Goal: Share content

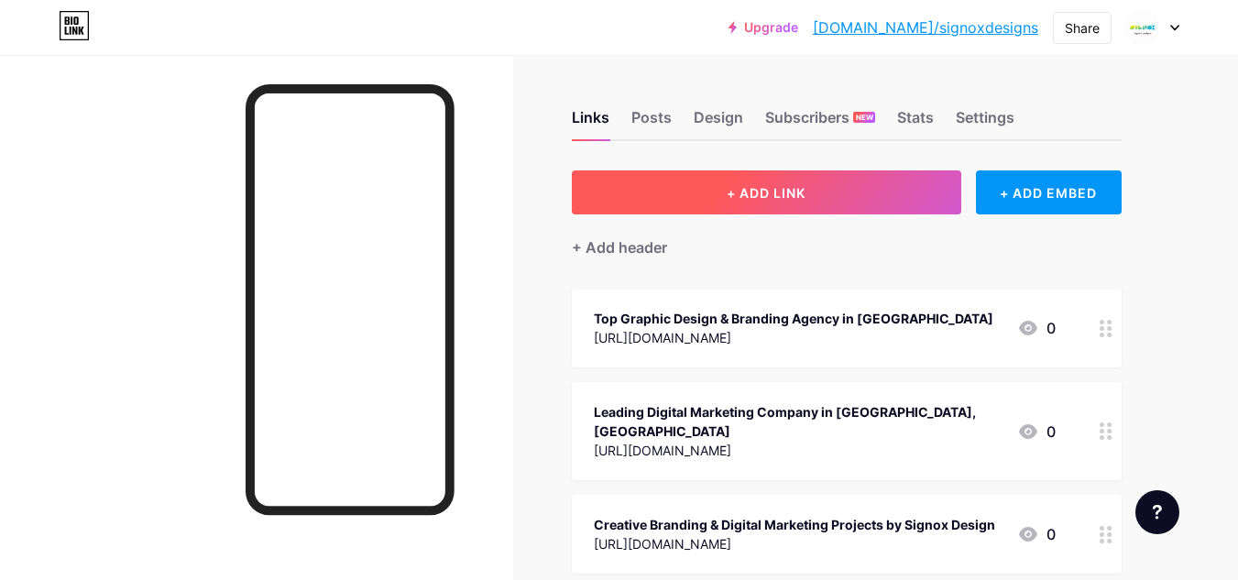
click at [730, 195] on span "+ ADD LINK" at bounding box center [766, 193] width 79 height 16
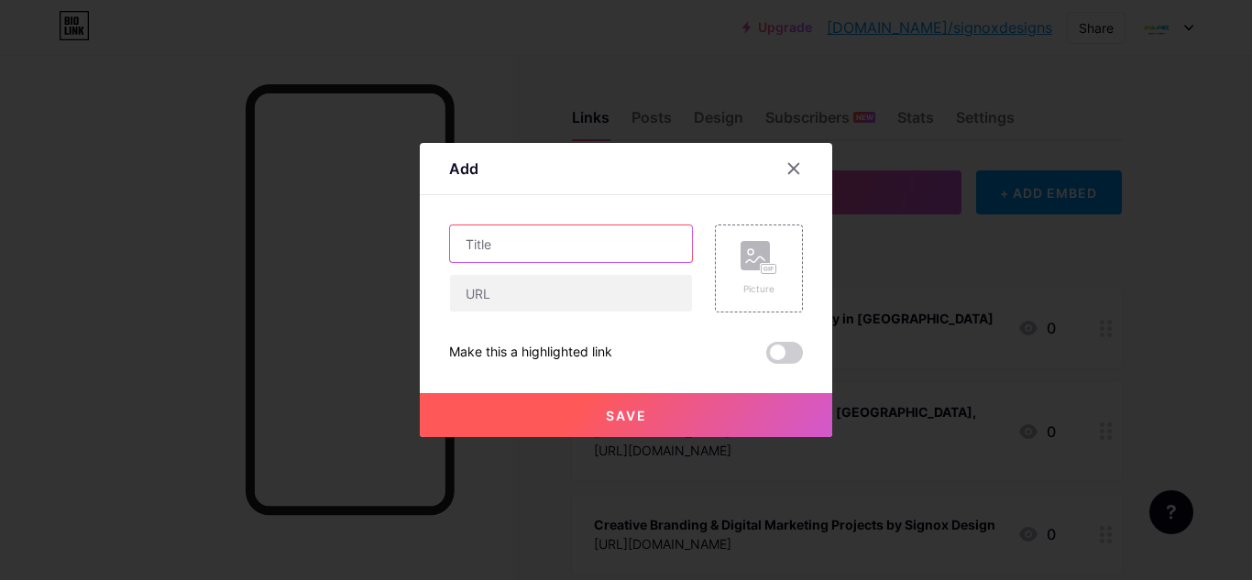
click at [546, 247] on input "text" at bounding box center [571, 243] width 242 height 37
paste input "Brochure Design Company in [GEOGRAPHIC_DATA] — Creative & Professional Designs …"
type input "Brochure Design Company in [GEOGRAPHIC_DATA] — Creative & Professional Designs …"
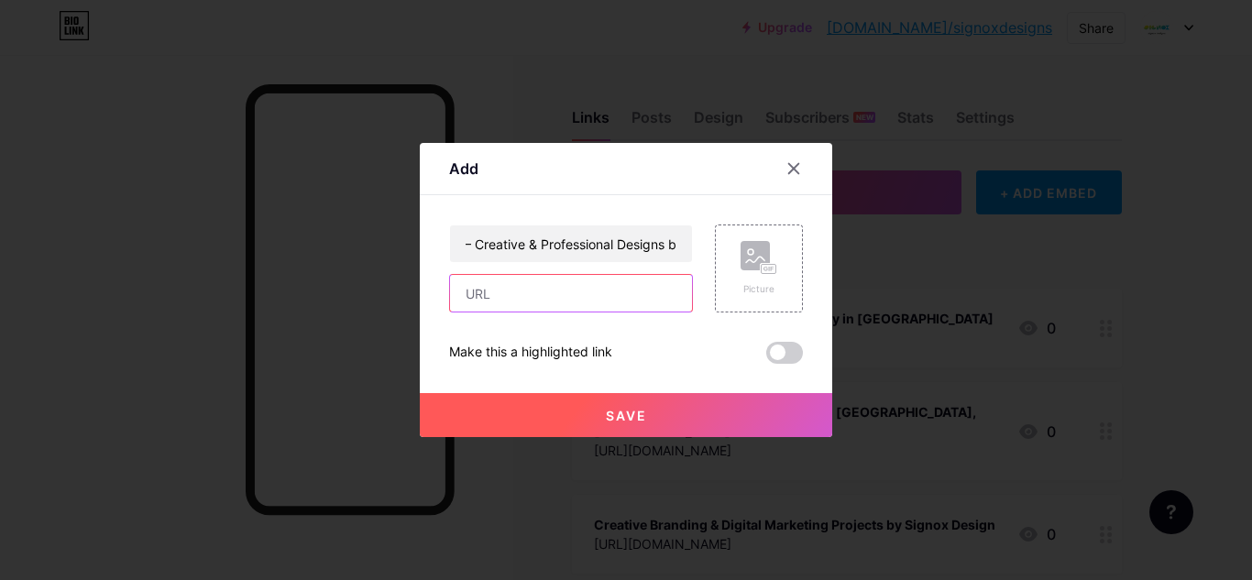
click at [493, 305] on input "text" at bounding box center [571, 293] width 242 height 37
paste input "[URL][DOMAIN_NAME]"
type input "[URL][DOMAIN_NAME]"
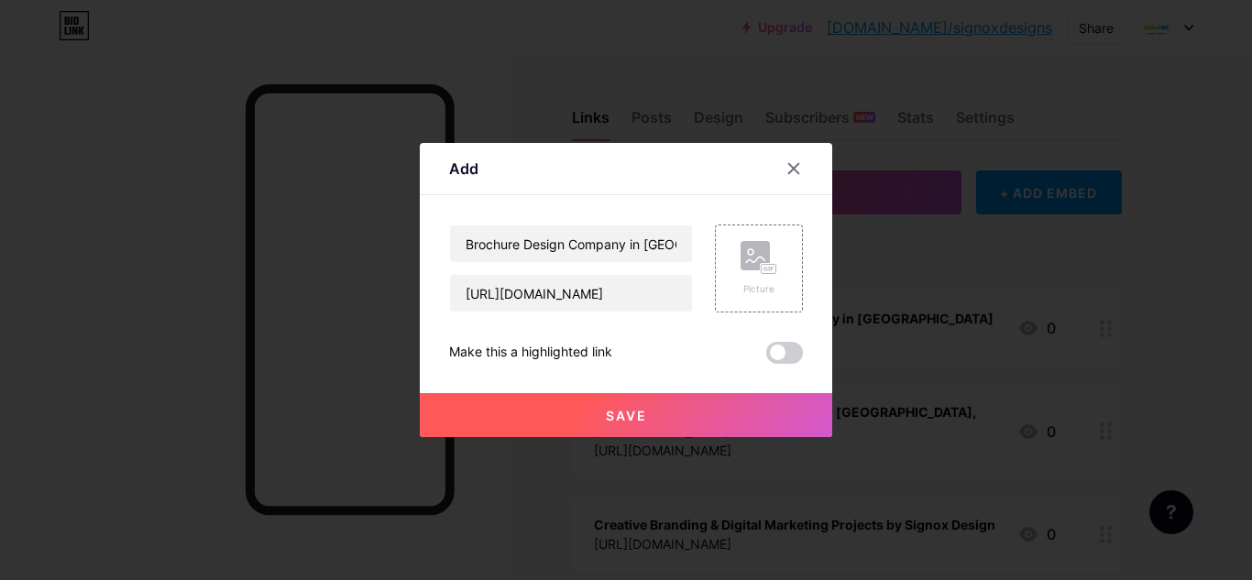
click at [517, 405] on button "Save" at bounding box center [626, 415] width 412 height 44
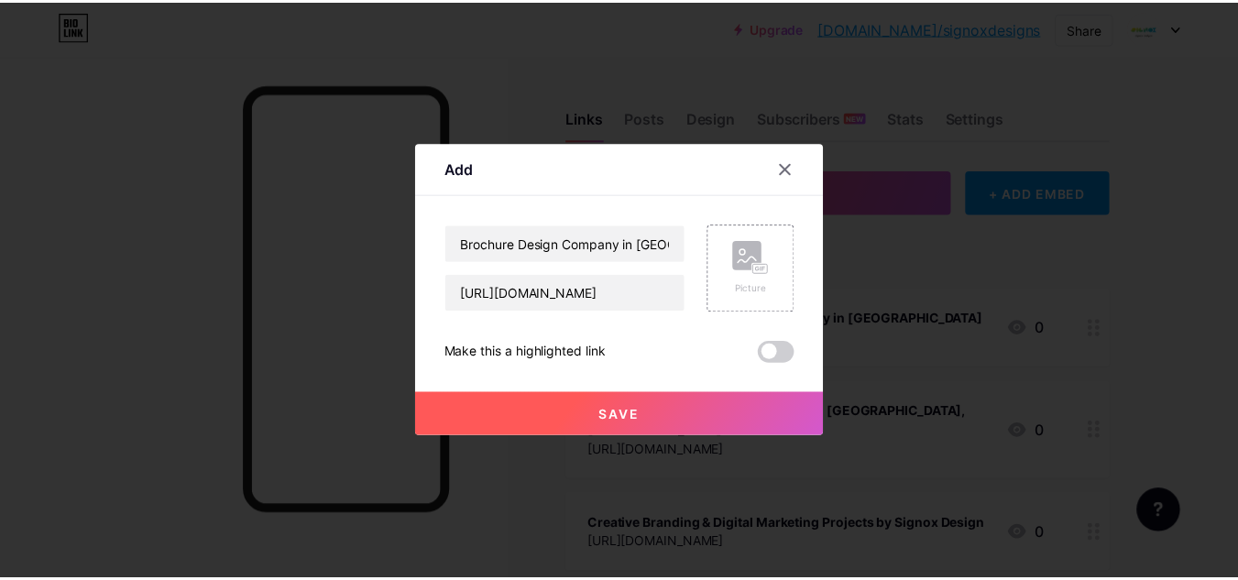
scroll to position [0, 0]
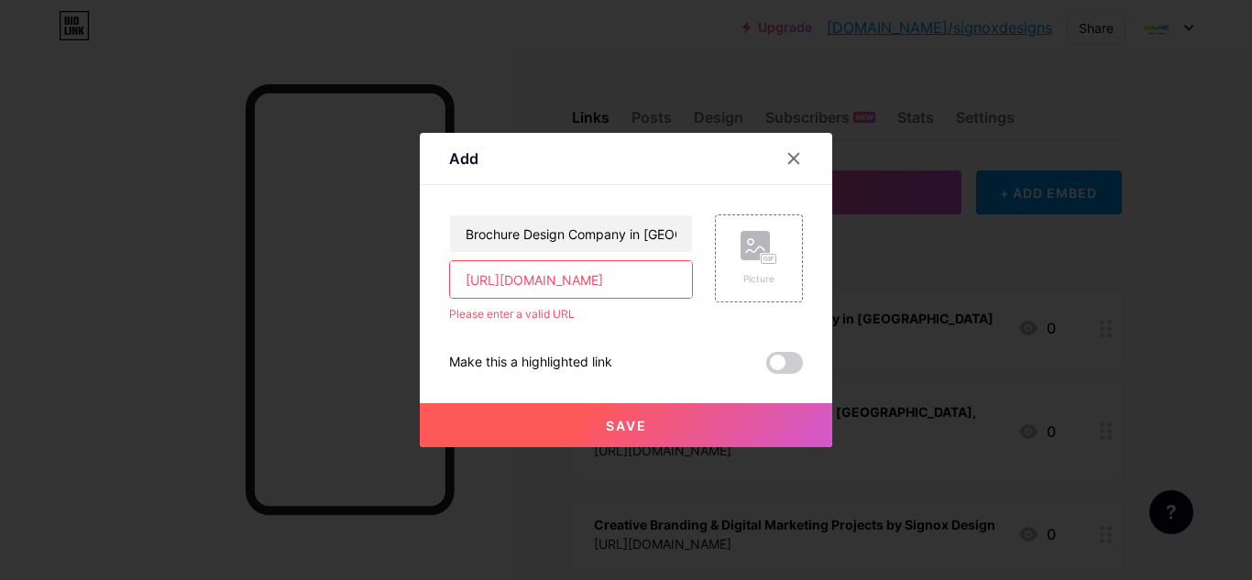
click at [787, 141] on div "Add Content YouTube Play YouTube video without leaving your page. ADD Vimeo Pla…" at bounding box center [626, 290] width 412 height 314
click at [785, 149] on div at bounding box center [793, 158] width 33 height 33
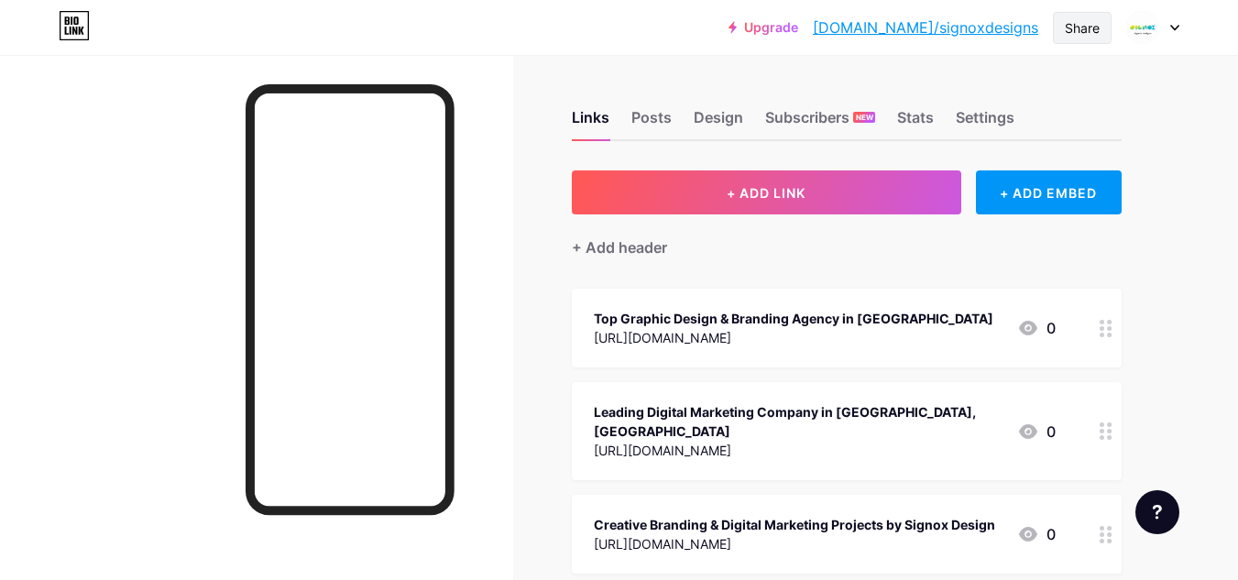
click at [1076, 28] on div "Share" at bounding box center [1082, 27] width 35 height 19
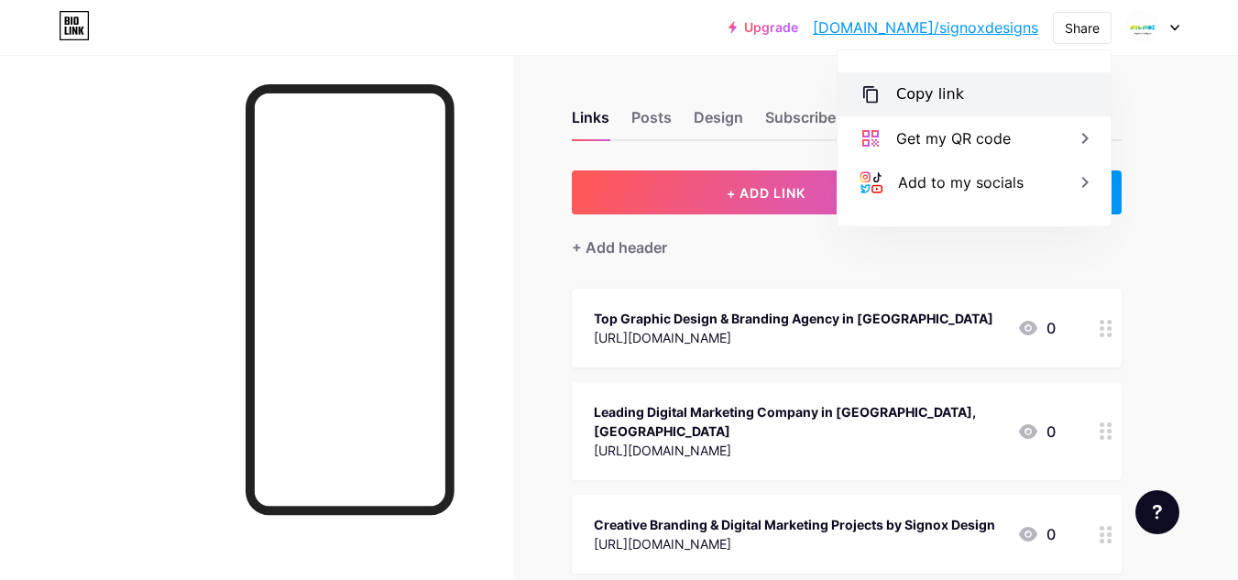
click at [884, 97] on div "Copy link" at bounding box center [974, 94] width 273 height 44
